Goal: Navigation & Orientation: Find specific page/section

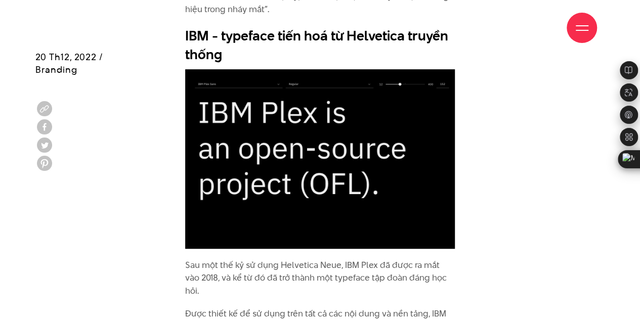
scroll to position [2225, 0]
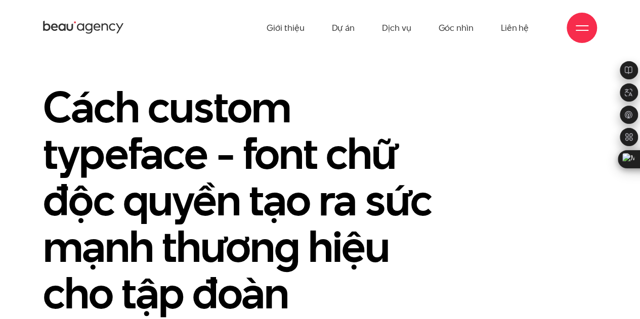
click at [571, 23] on div at bounding box center [581, 28] width 30 height 30
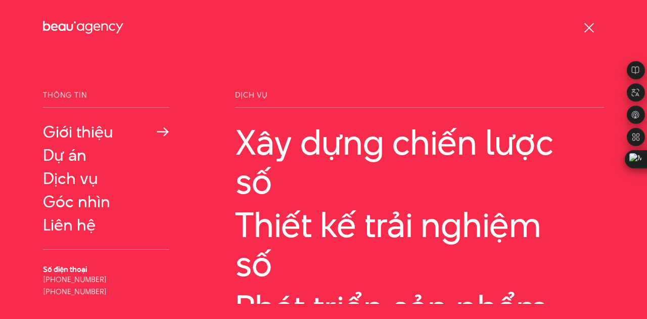
click at [72, 131] on link "Giới thiệu" at bounding box center [106, 132] width 126 height 18
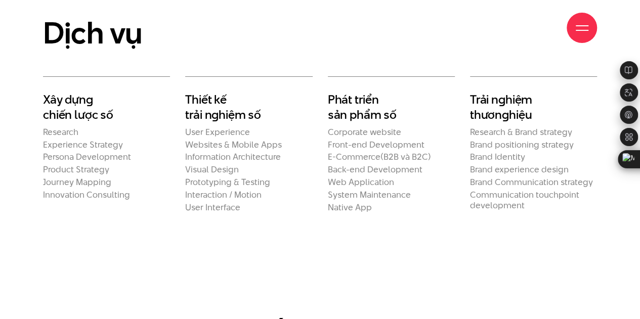
scroll to position [1871, 0]
